Goal: Task Accomplishment & Management: Complete application form

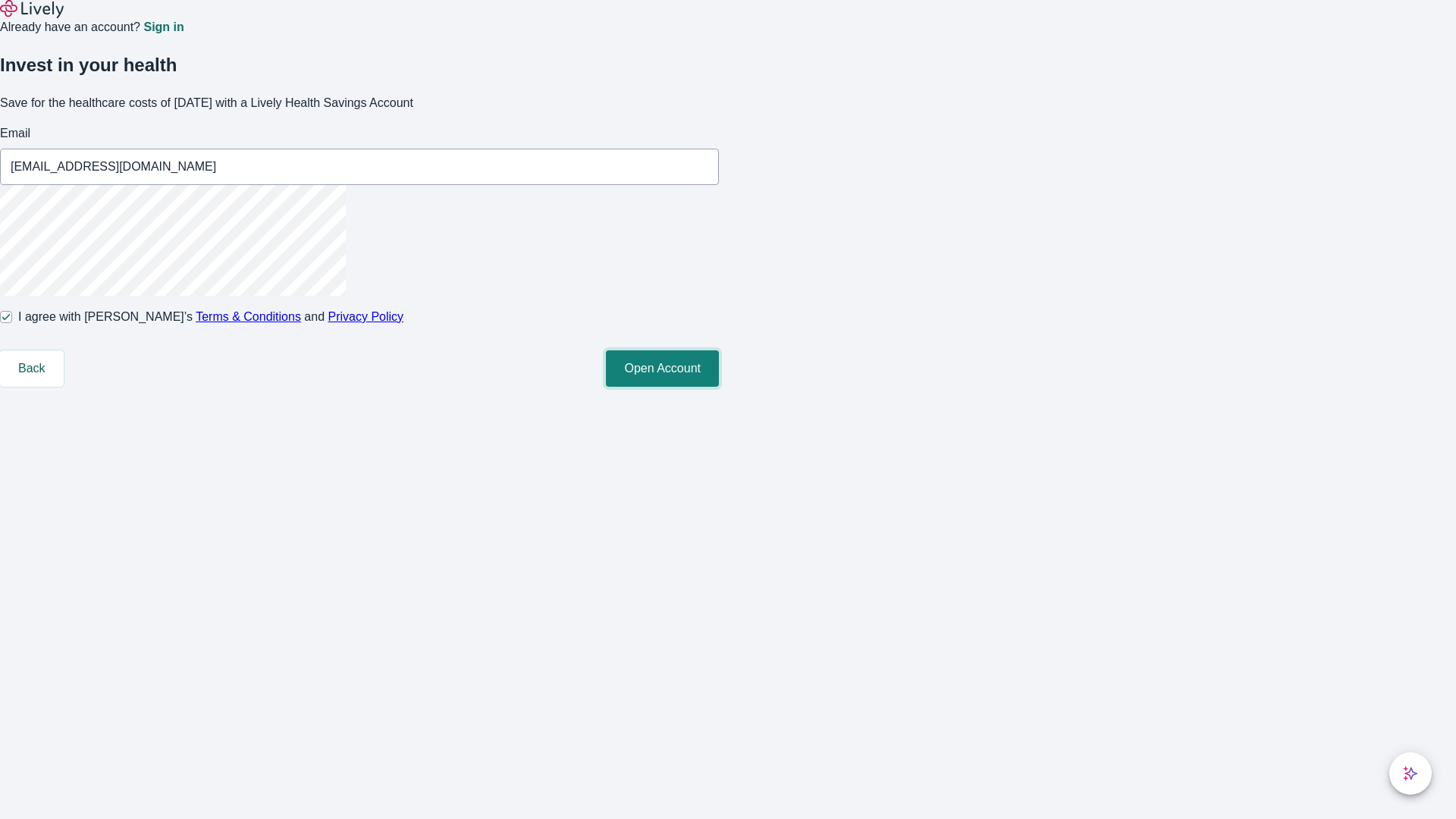
click at [718, 386] on button "Open Account" at bounding box center [662, 368] width 113 height 36
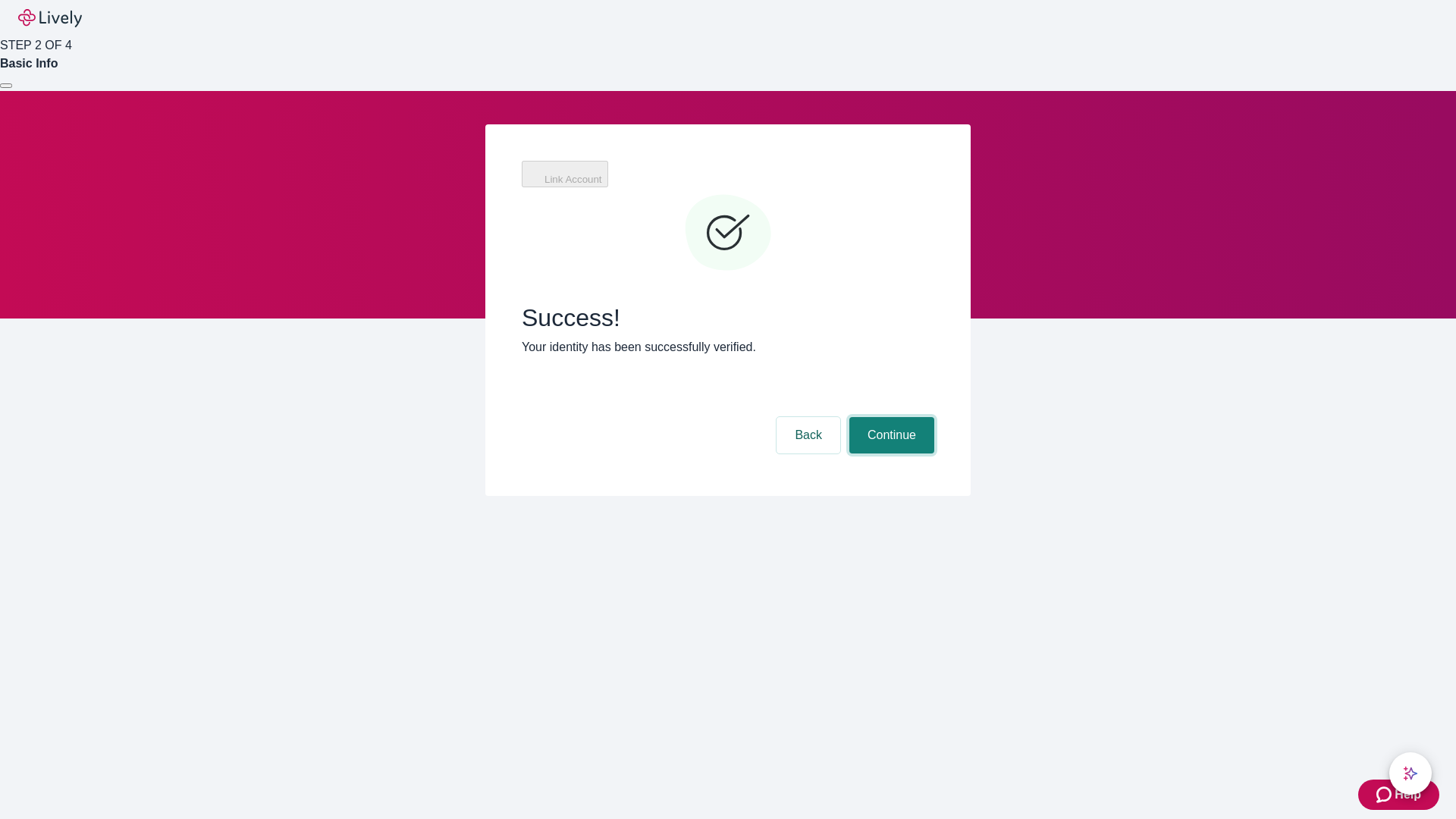
click at [890, 417] on button "Continue" at bounding box center [892, 434] width 85 height 36
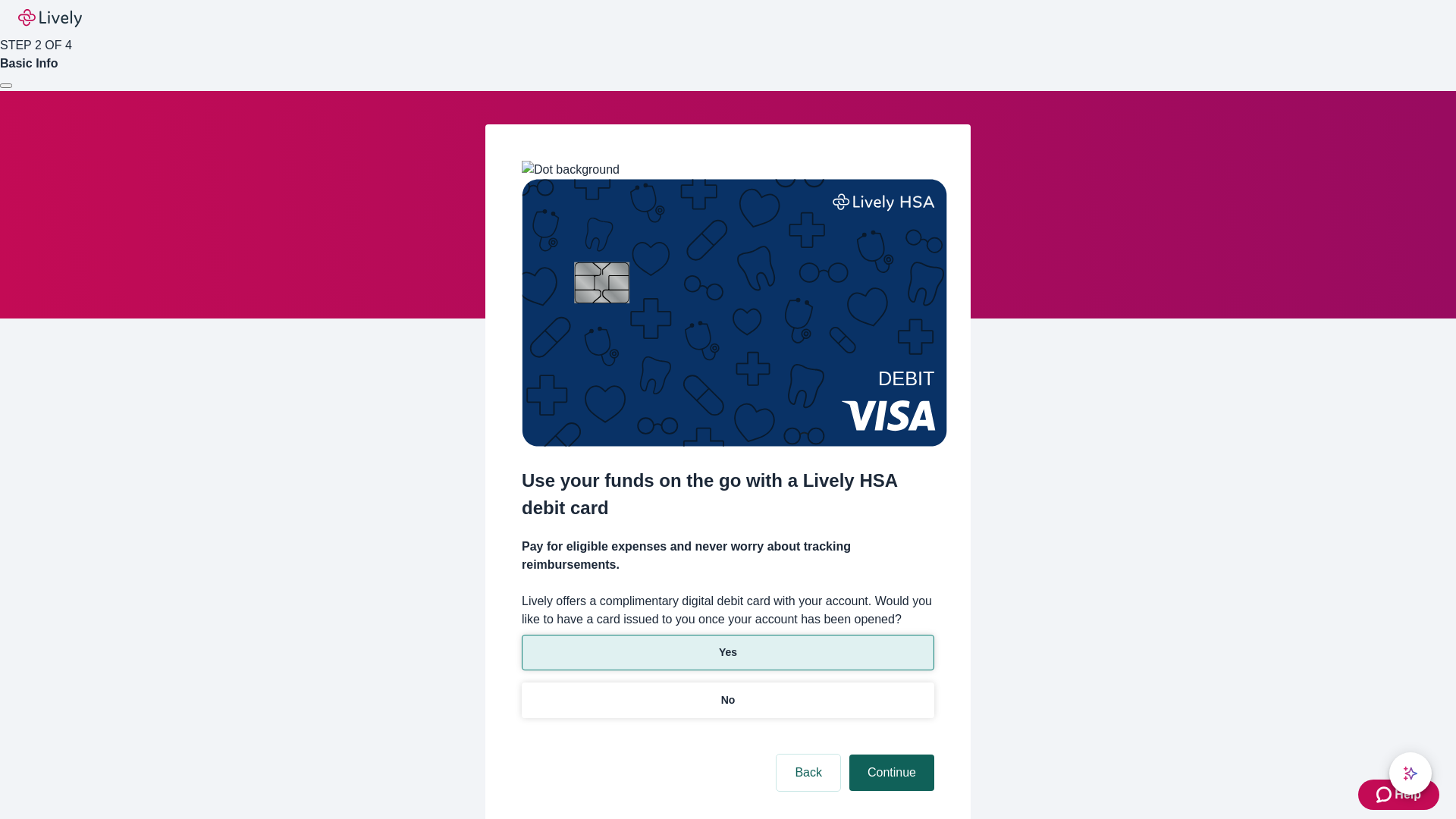
click at [728, 645] on p "Yes" at bounding box center [728, 652] width 18 height 16
click at [890, 754] on button "Continue" at bounding box center [892, 772] width 85 height 36
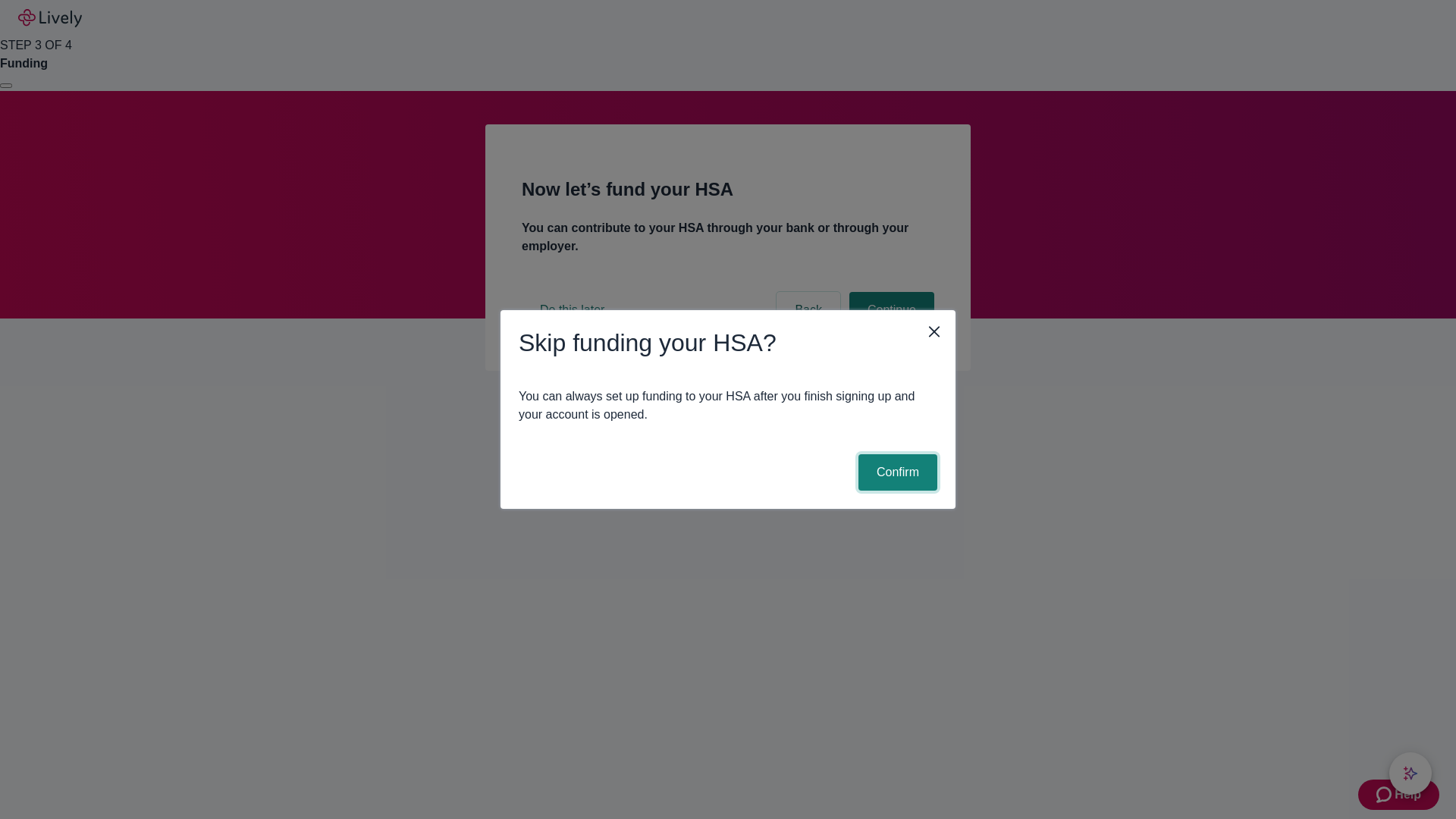
click at [895, 472] on button "Confirm" at bounding box center [898, 472] width 79 height 36
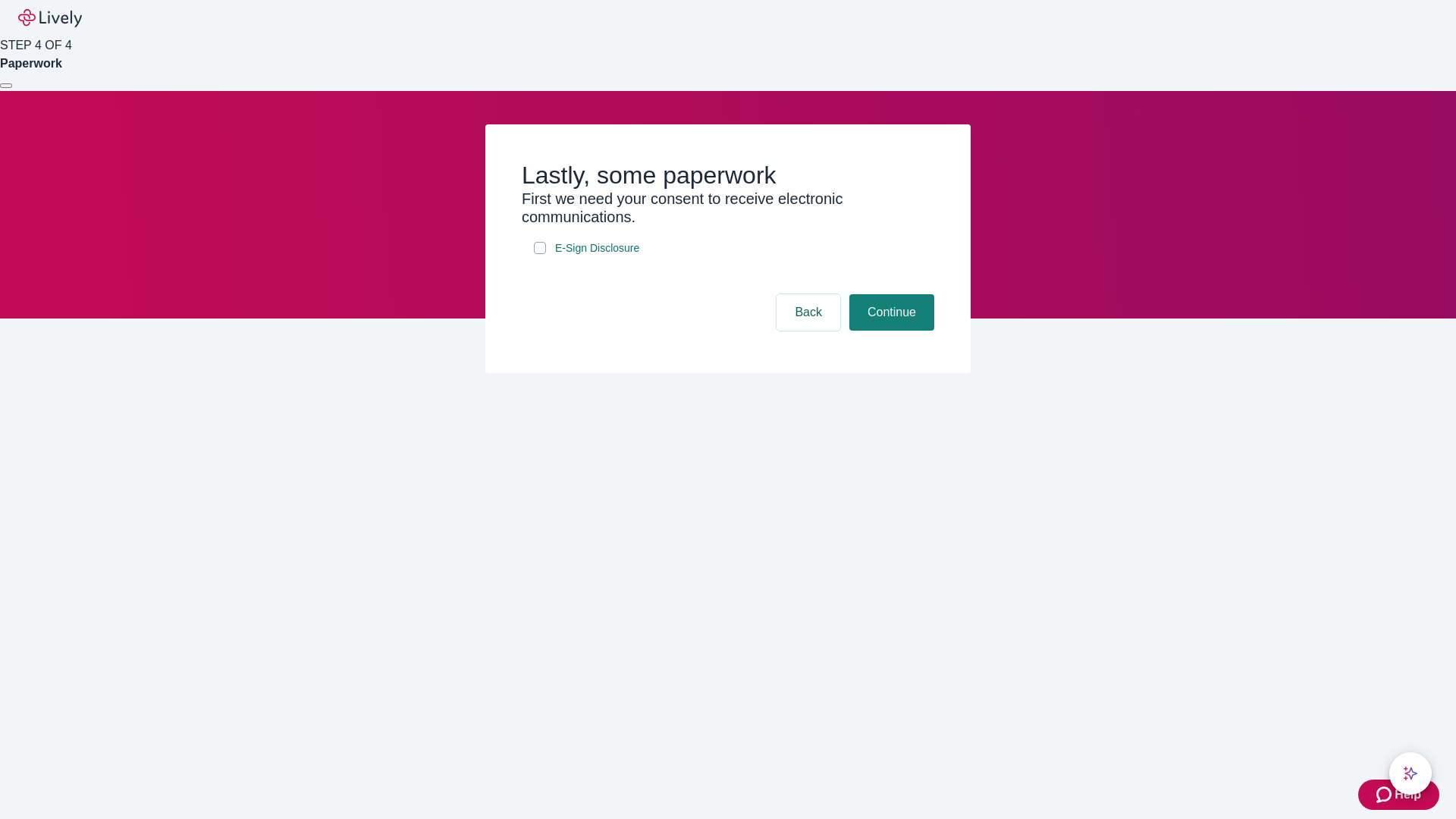
click at [539, 254] on input "E-Sign Disclosure" at bounding box center [539, 247] width 12 height 12
checkbox input "true"
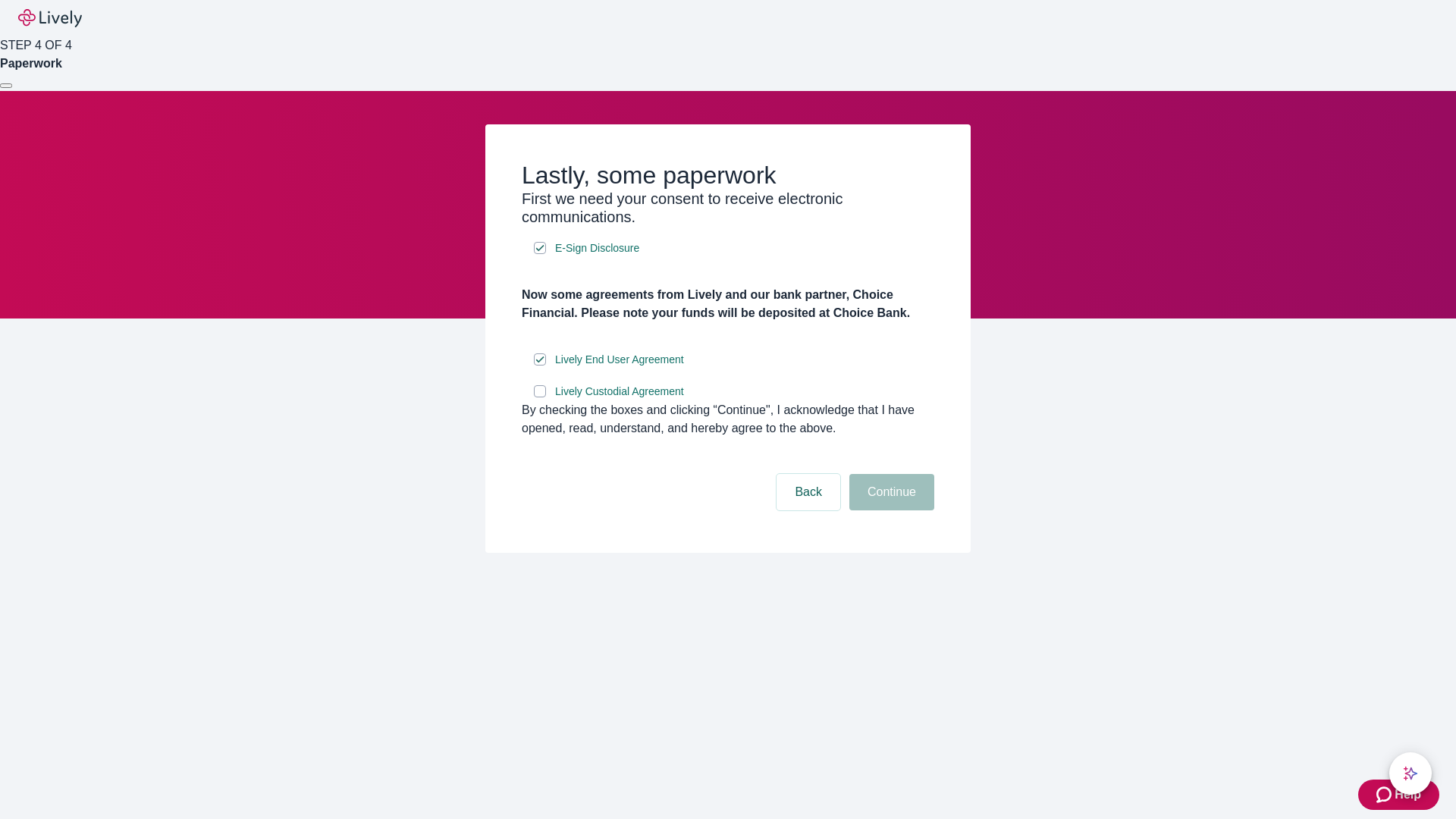
click at [539, 398] on input "Lively Custodial Agreement" at bounding box center [539, 391] width 12 height 12
checkbox input "true"
click at [890, 510] on button "Continue" at bounding box center [892, 492] width 85 height 36
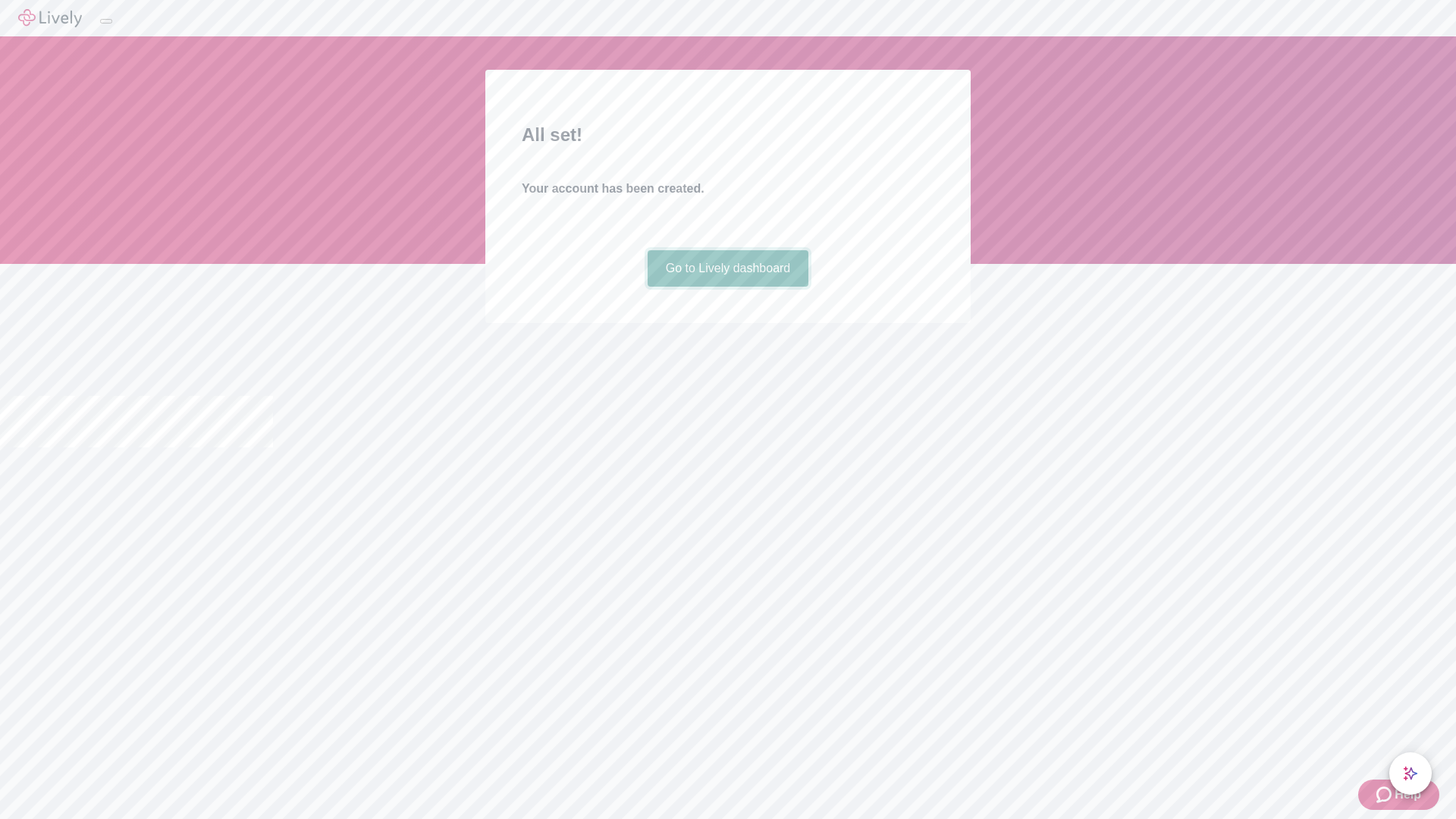
click at [728, 287] on link "Go to Lively dashboard" at bounding box center [728, 267] width 161 height 36
